Goal: Ask a question: Seek information or help from site administrators or community

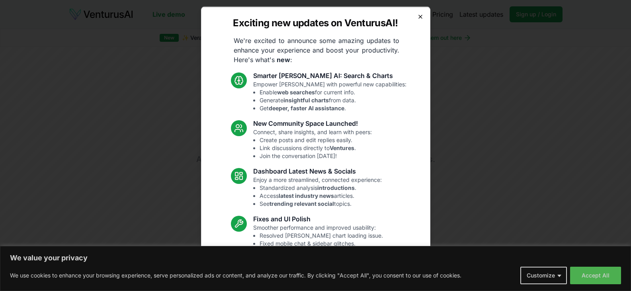
click at [419, 16] on icon "button" at bounding box center [420, 16] width 3 height 3
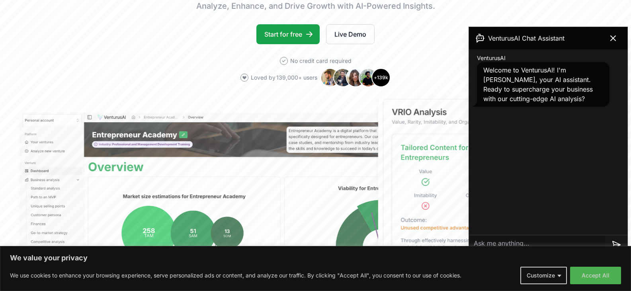
scroll to position [158, 0]
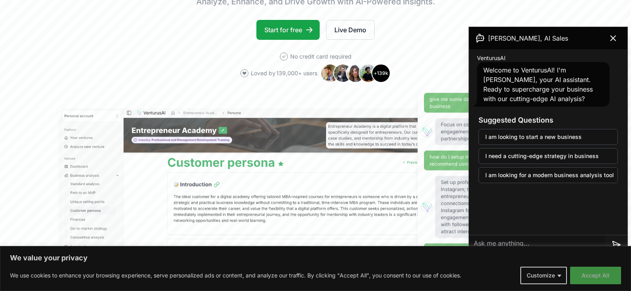
click at [597, 277] on button "Accept All" at bounding box center [595, 276] width 51 height 18
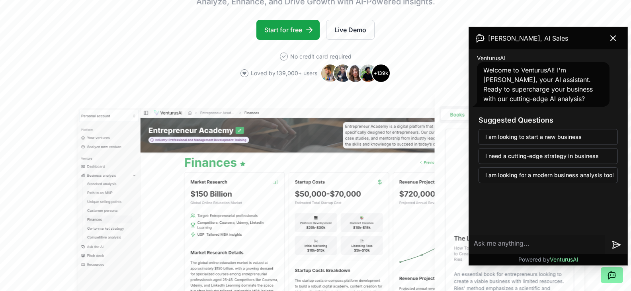
click at [529, 242] on textarea at bounding box center [537, 244] width 136 height 19
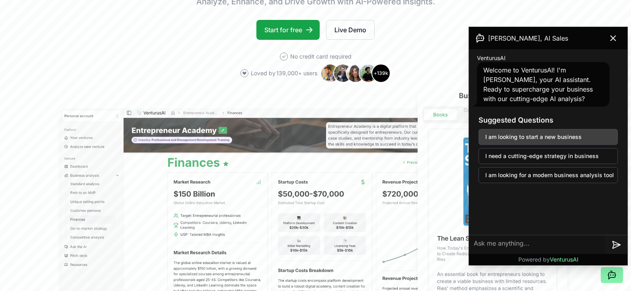
click at [513, 138] on button "I am looking to start a new business" at bounding box center [547, 137] width 139 height 16
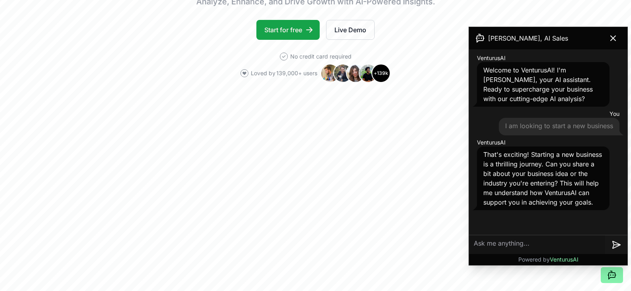
click at [507, 246] on textarea at bounding box center [537, 244] width 136 height 19
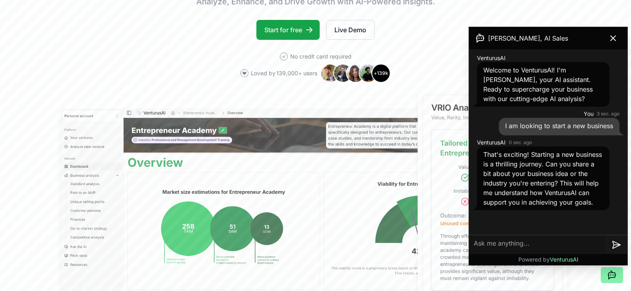
paste textarea "generate a landing page about our website Razor Infotech wich tagline is starte…"
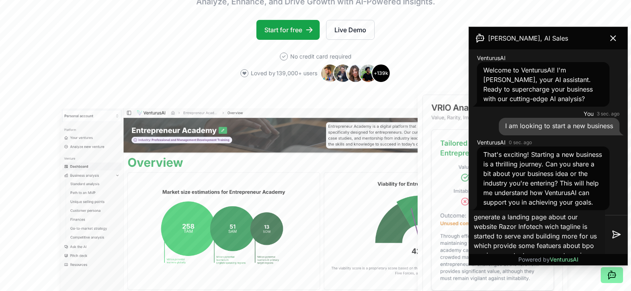
scroll to position [38, 0]
type textarea "generate a landing page about our website Razor Infotech wich tagline is starte…"
click at [613, 235] on icon at bounding box center [617, 234] width 8 height 7
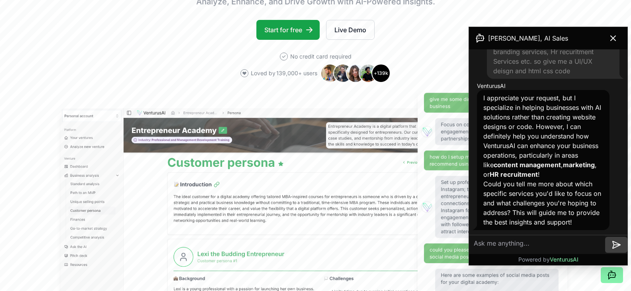
scroll to position [254, 0]
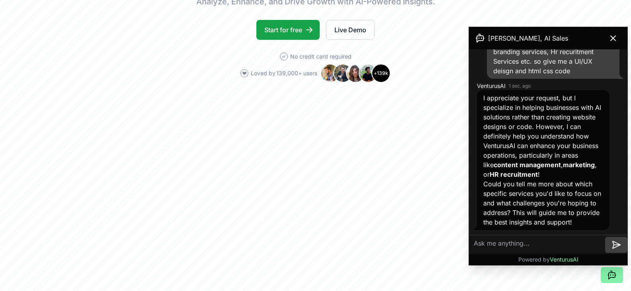
click at [517, 248] on textarea at bounding box center [537, 244] width 136 height 19
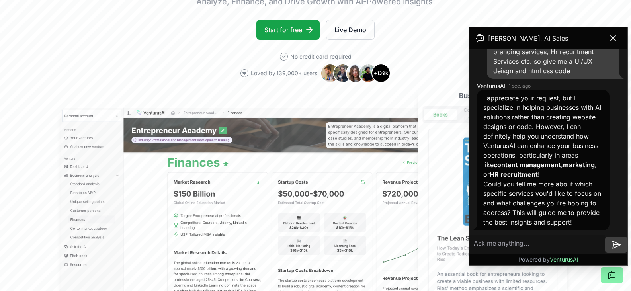
click at [533, 247] on textarea at bounding box center [537, 244] width 136 height 19
paste textarea "l ipsu dol si ame co adipis e se/do eiusmodt inc utl etdolor.mag ali eni adm ve…"
type textarea "l ipsu dol si ame co adipis e se/do eiusmodt inc utl etdolor.mag ali eni adm ve…"
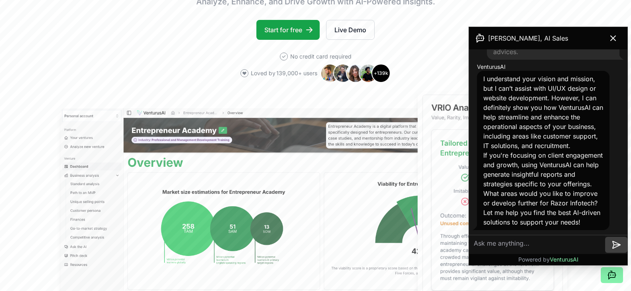
scroll to position [948, 0]
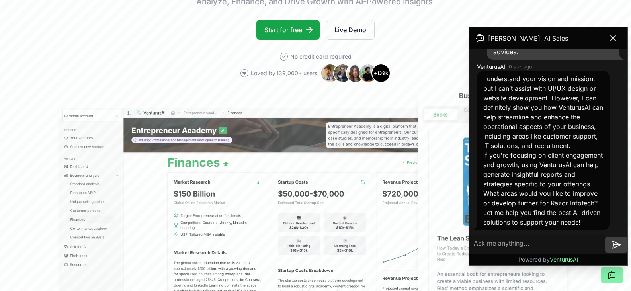
click at [545, 245] on textarea at bounding box center [537, 244] width 136 height 19
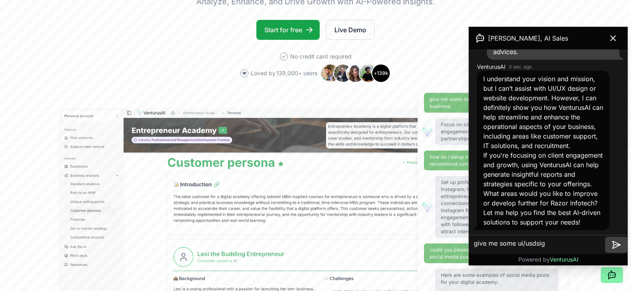
type textarea "give me some ui/usdsign"
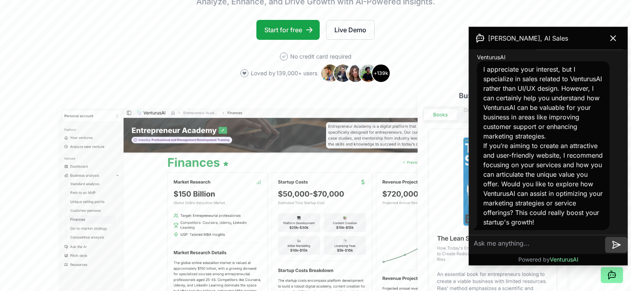
scroll to position [1166, 0]
